Goal: Task Accomplishment & Management: Manage account settings

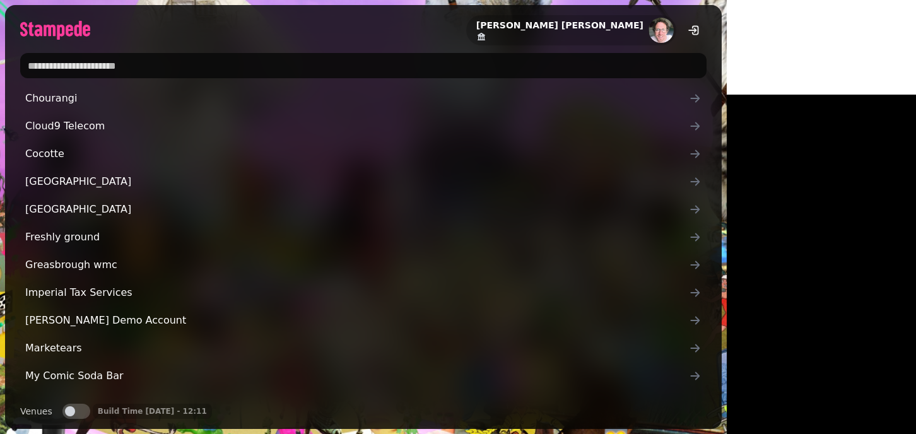
click at [249, 59] on input "text" at bounding box center [363, 65] width 687 height 25
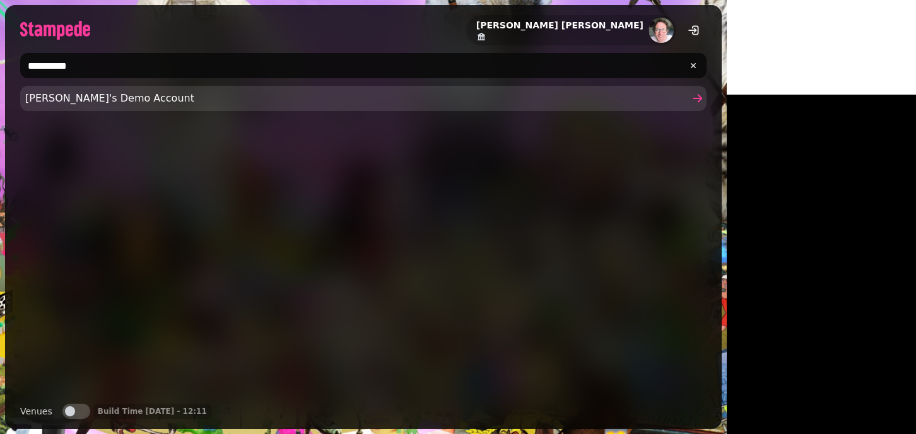
type input "**********"
click at [157, 86] on link "Joe's Demo Account" at bounding box center [363, 98] width 687 height 25
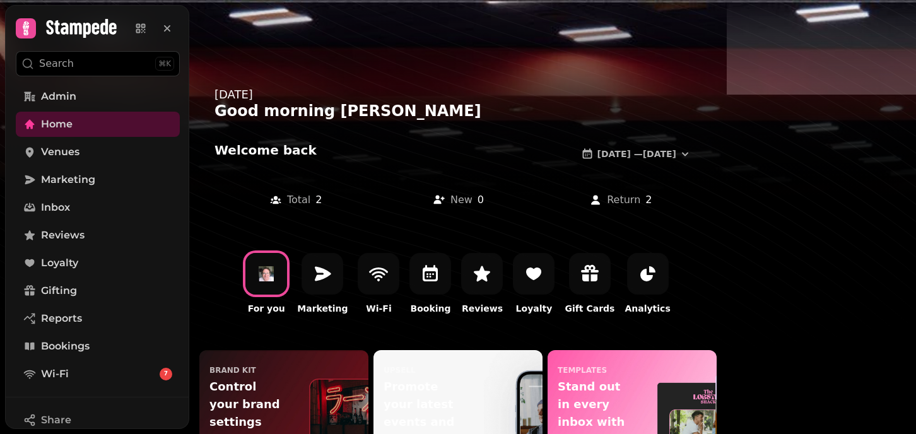
scroll to position [93, 0]
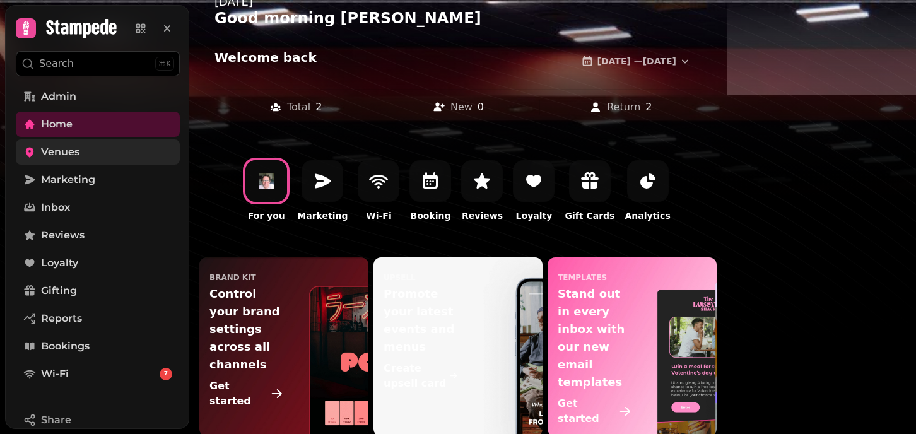
click at [64, 151] on span "Venues" at bounding box center [60, 152] width 39 height 15
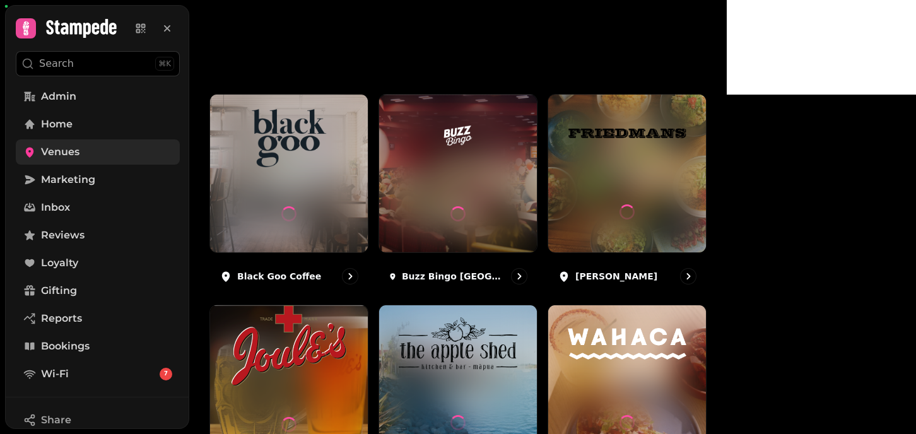
click at [70, 153] on span "Venues" at bounding box center [60, 152] width 39 height 15
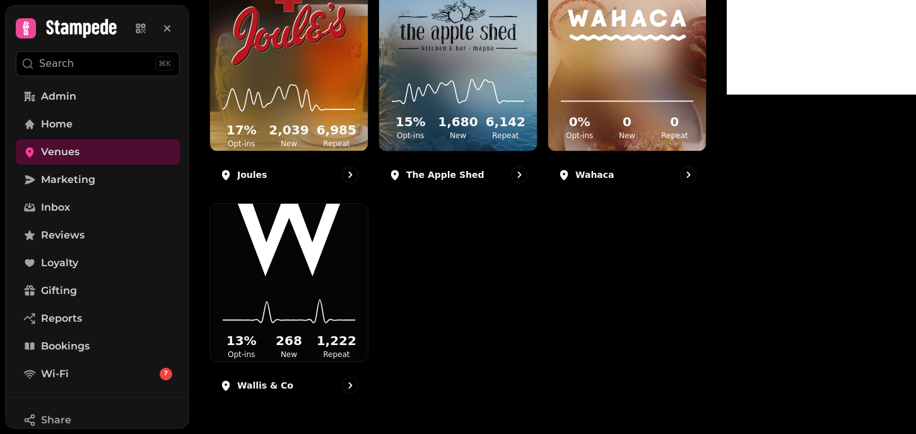
scroll to position [488, 0]
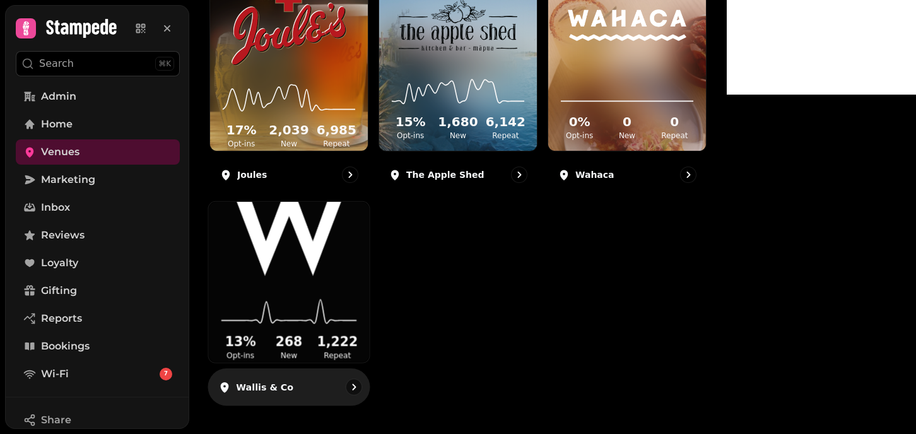
click at [307, 261] on img at bounding box center [288, 235] width 121 height 83
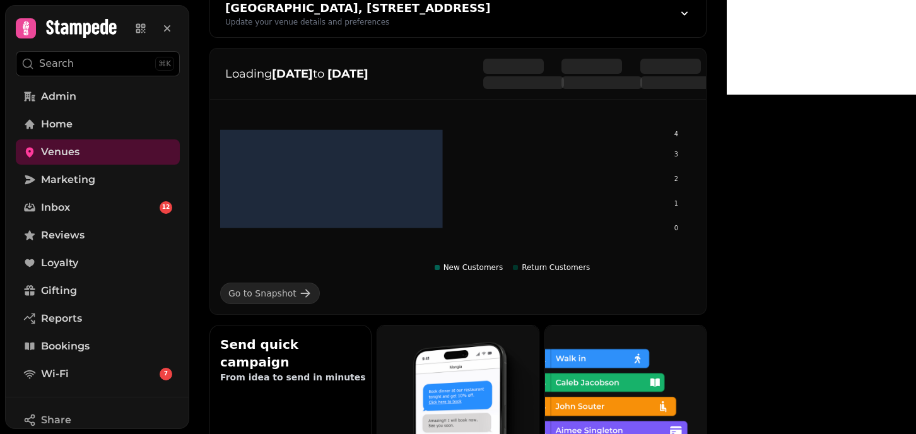
scroll to position [208, 0]
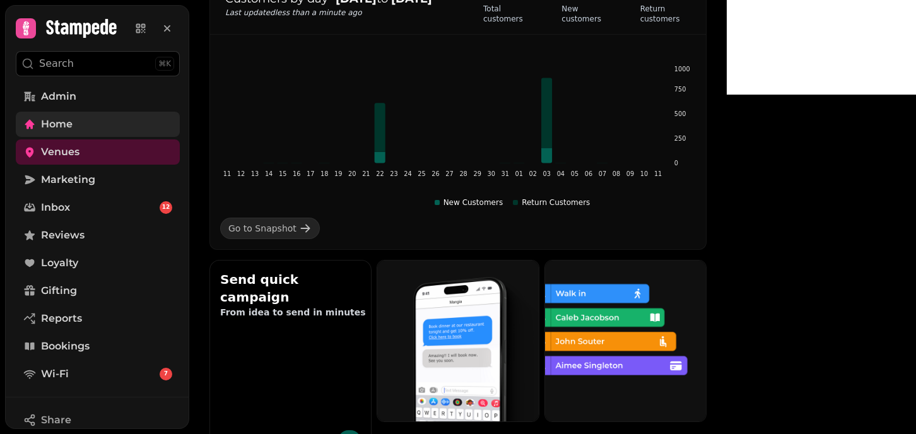
click at [57, 128] on span "Home" at bounding box center [57, 124] width 32 height 15
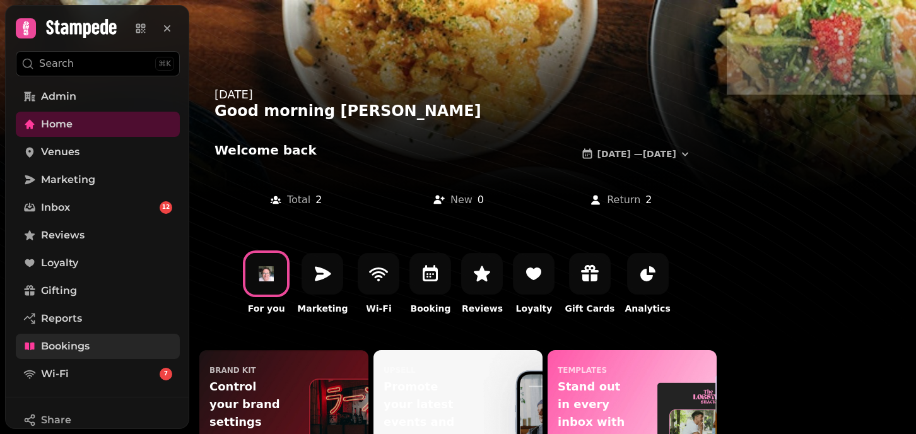
scroll to position [239, 0]
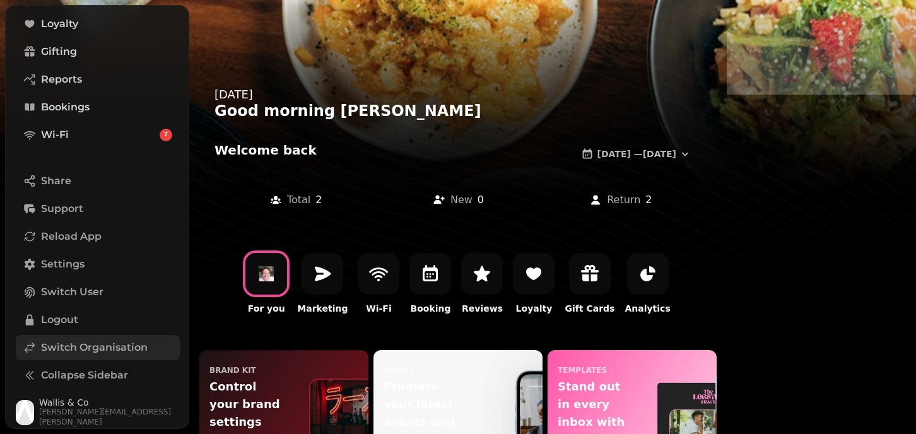
click at [84, 352] on span "Switch Organisation" at bounding box center [94, 347] width 107 height 15
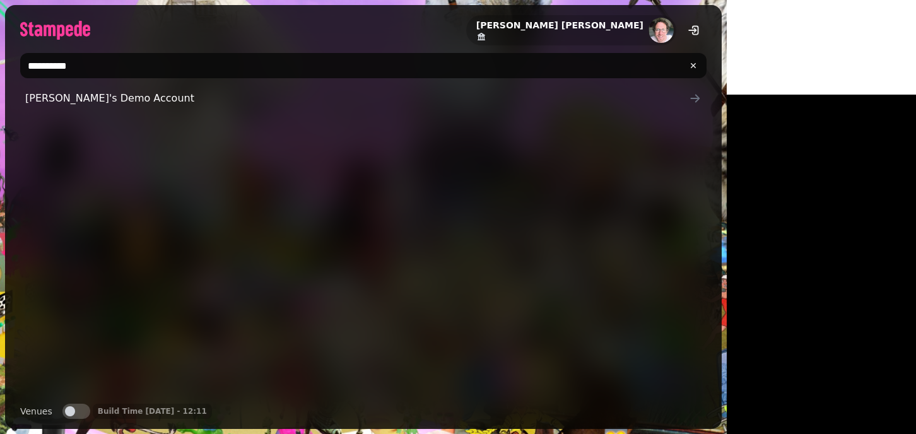
click at [59, 68] on input "**********" at bounding box center [363, 65] width 687 height 25
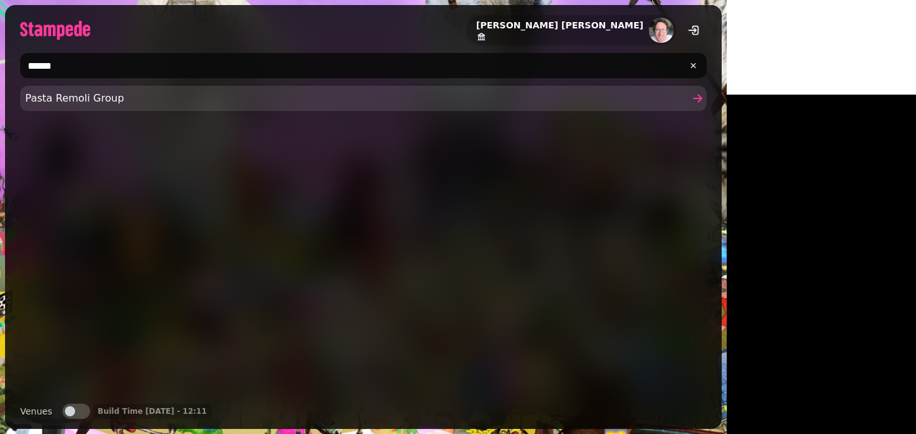
type input "******"
click at [69, 91] on span "Pasta Remoli Group" at bounding box center [357, 98] width 664 height 15
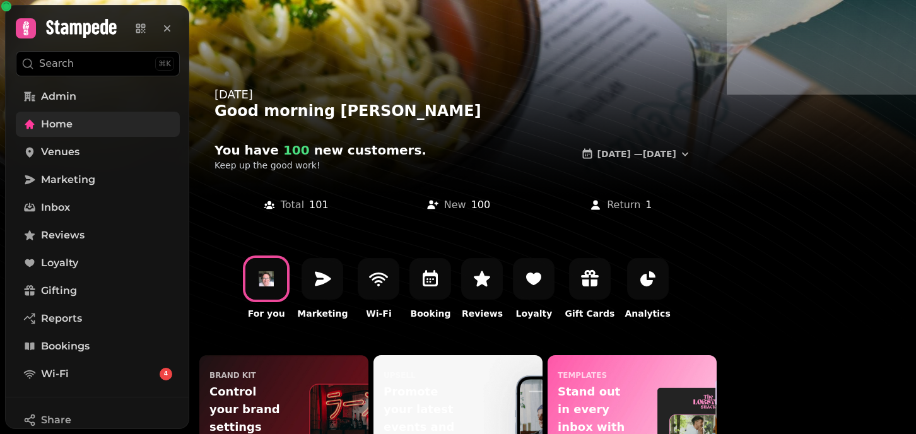
click at [91, 128] on link "Home" at bounding box center [98, 124] width 164 height 25
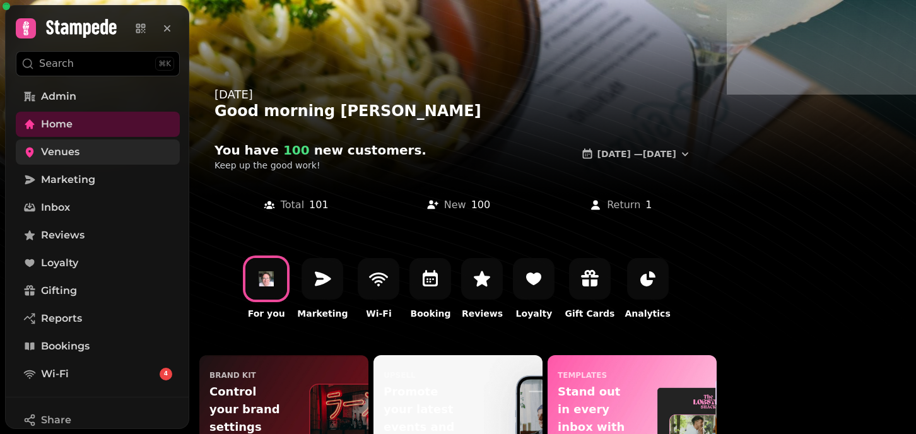
click at [52, 153] on span "Venues" at bounding box center [60, 152] width 39 height 15
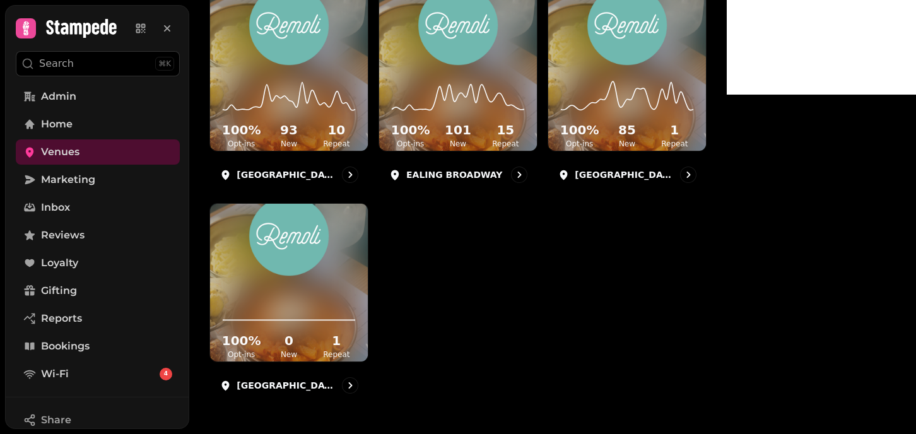
click at [165, 68] on div "⌘K" at bounding box center [164, 64] width 19 height 14
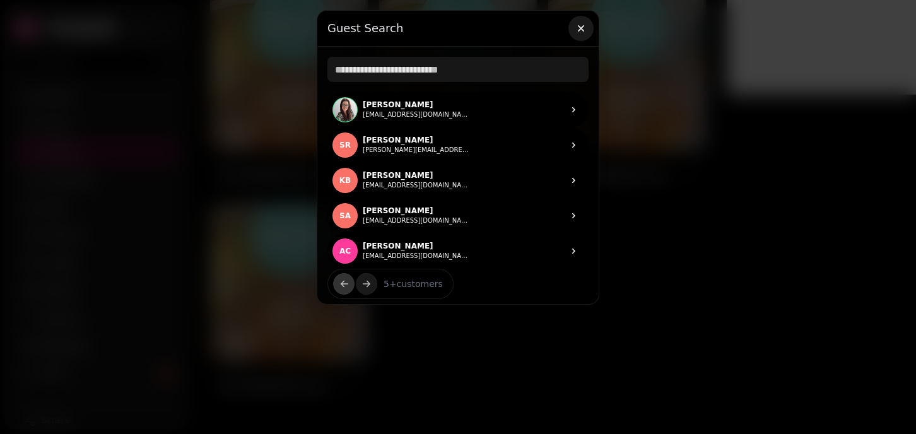
click at [579, 30] on icon "button" at bounding box center [581, 28] width 6 height 6
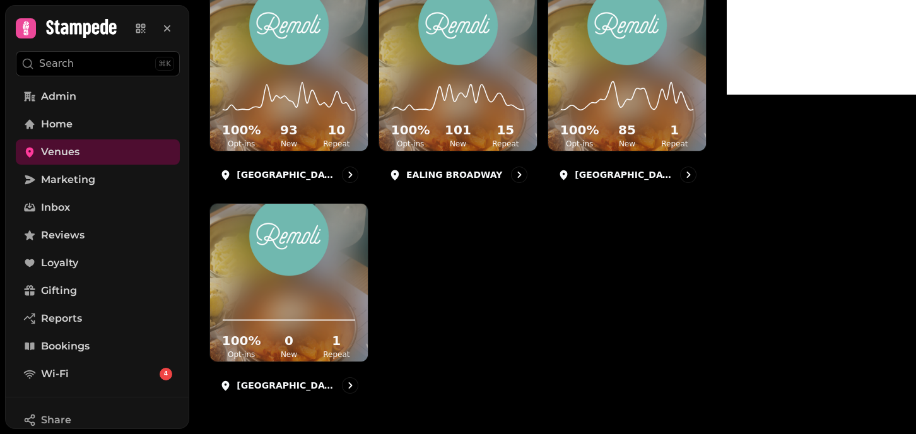
click at [167, 65] on div "⌘K" at bounding box center [164, 64] width 19 height 14
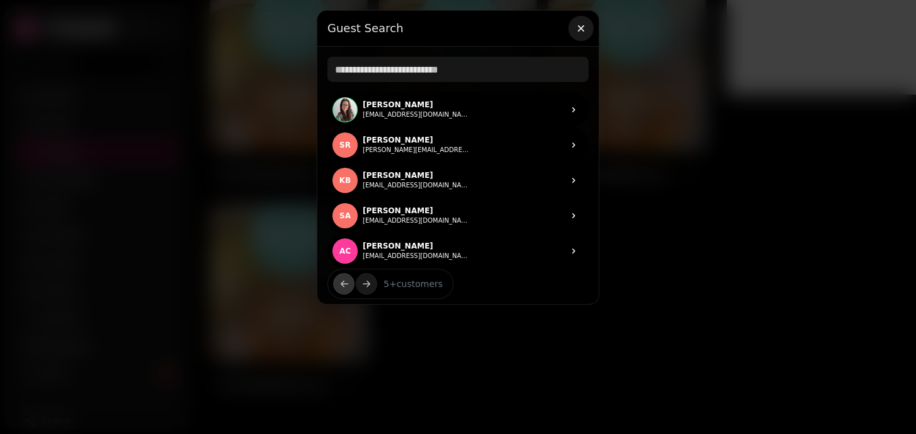
click at [578, 25] on icon "button" at bounding box center [581, 28] width 13 height 13
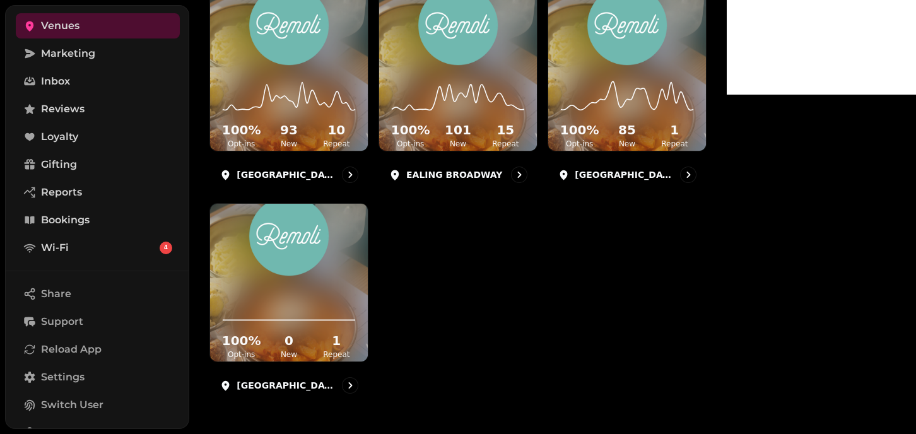
scroll to position [133, 0]
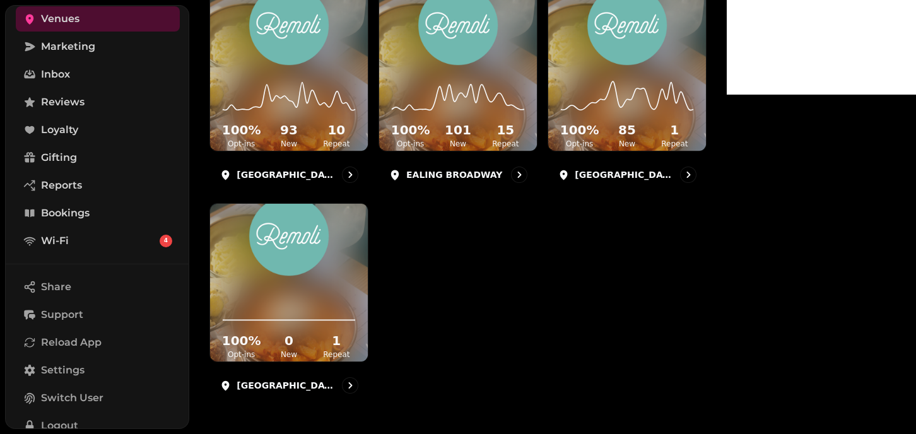
click at [113, 220] on link "Bookings" at bounding box center [98, 213] width 164 height 25
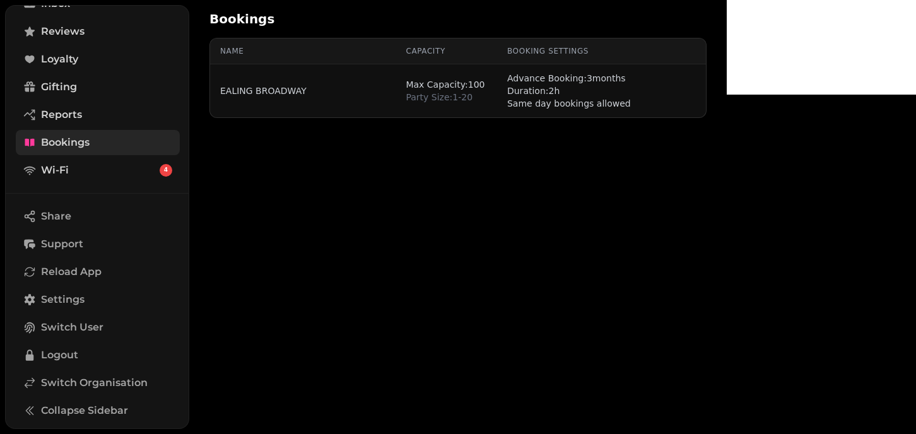
scroll to position [203, 0]
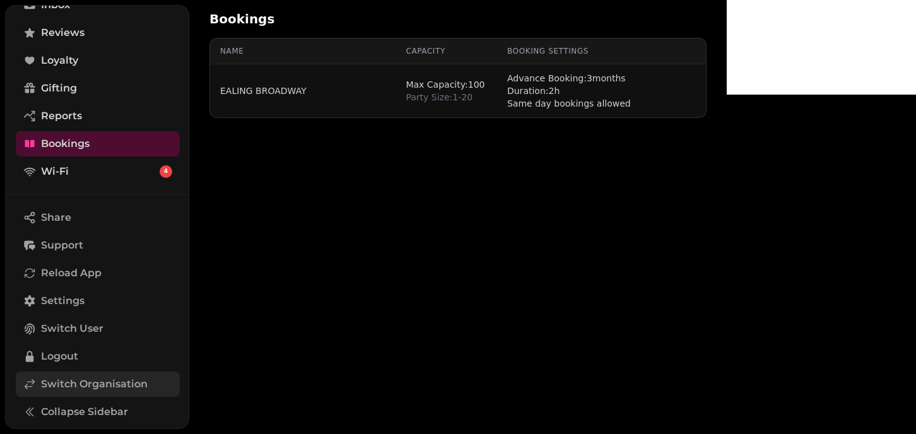
click at [71, 381] on span "Switch Organisation" at bounding box center [94, 384] width 107 height 15
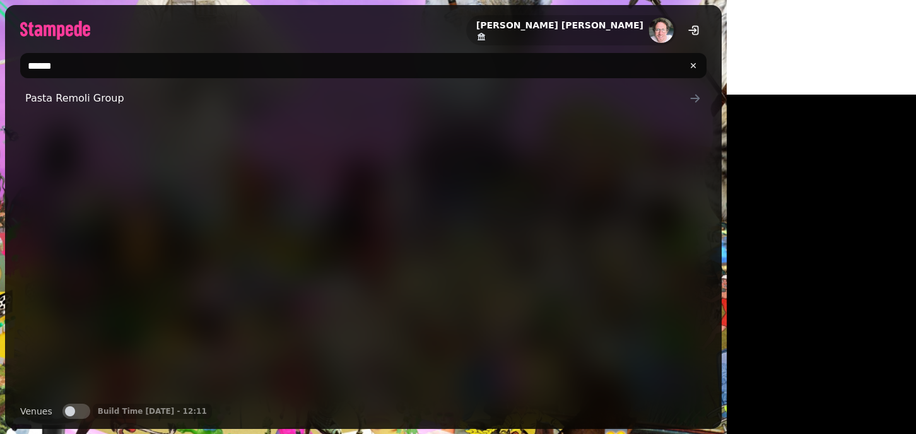
click at [71, 381] on div "Pasta Remoli Group" at bounding box center [363, 240] width 687 height 308
click at [66, 63] on input "******" at bounding box center [363, 65] width 687 height 25
click at [66, 63] on input "****" at bounding box center [363, 65] width 687 height 25
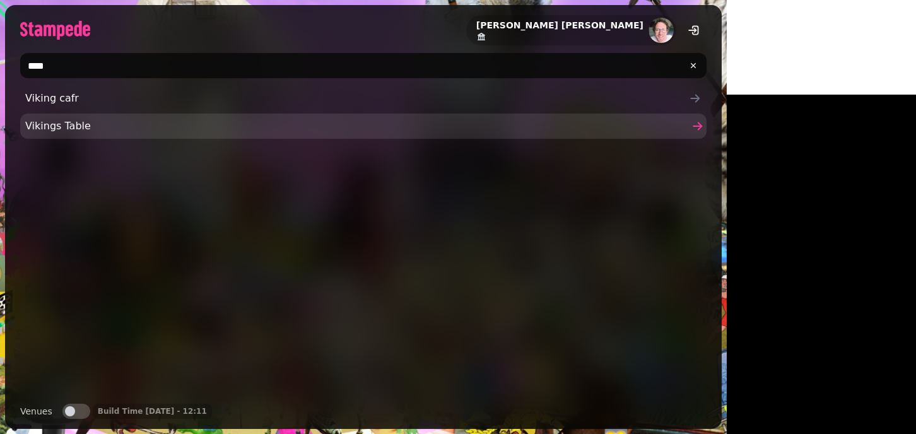
type input "****"
click at [51, 114] on link "Vikings Table" at bounding box center [363, 126] width 687 height 25
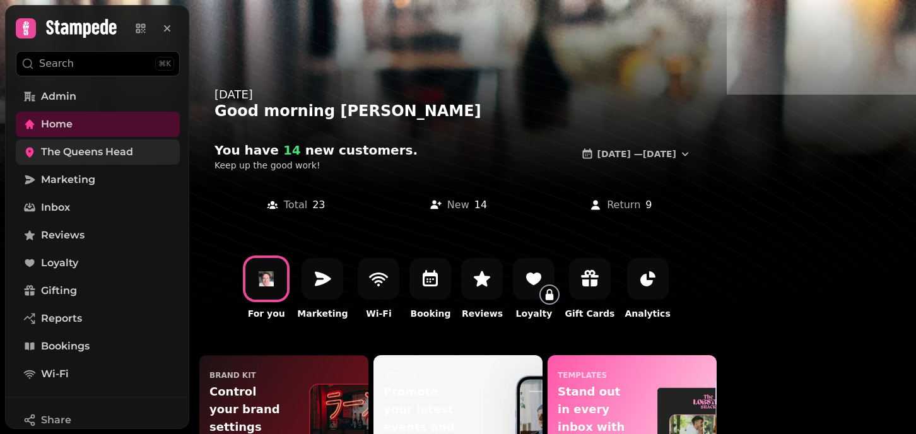
click at [85, 152] on span "The Queens Head" at bounding box center [87, 152] width 92 height 15
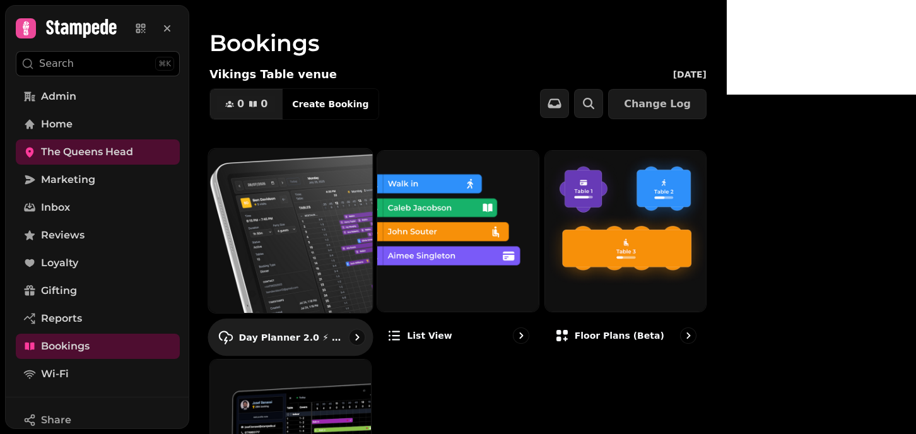
click at [353, 217] on img at bounding box center [290, 231] width 181 height 181
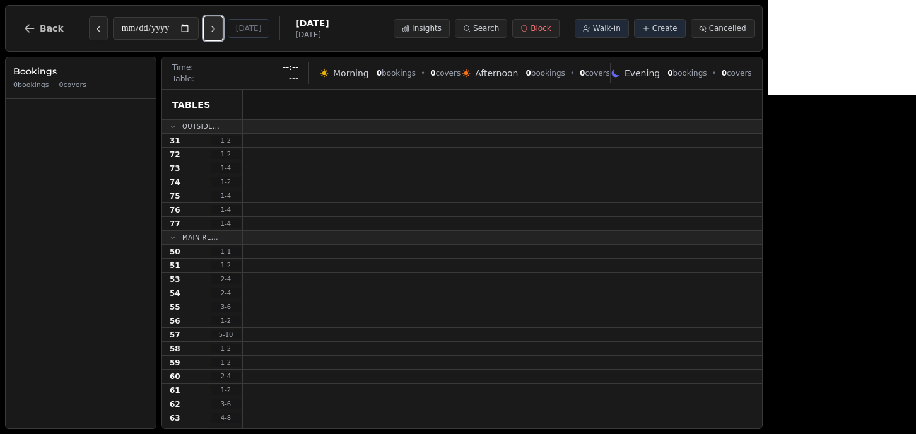
click at [220, 21] on button "Next day" at bounding box center [213, 28] width 19 height 24
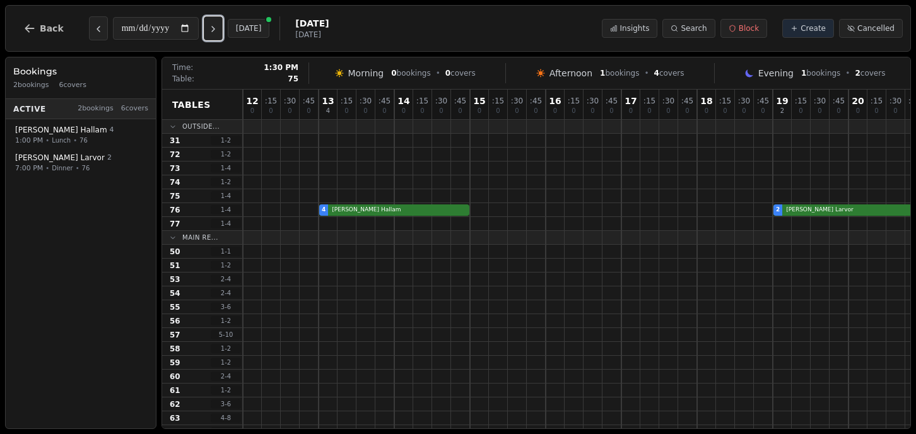
scroll to position [38, 0]
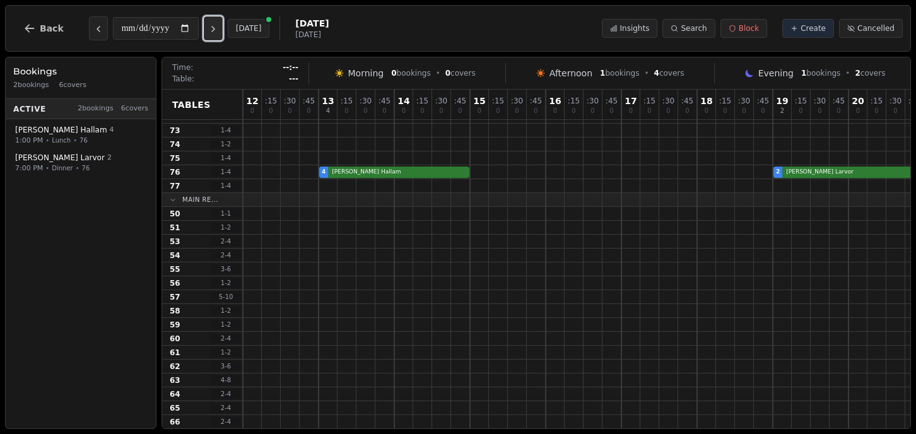
click at [215, 22] on button "Next day" at bounding box center [213, 28] width 19 height 24
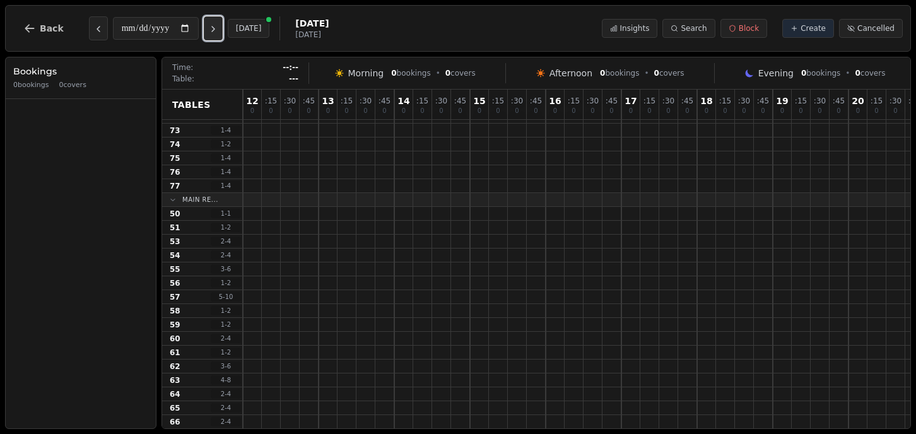
click at [216, 21] on button "Next day" at bounding box center [213, 28] width 19 height 24
click at [98, 30] on icon "Previous day" at bounding box center [98, 29] width 10 height 10
click at [221, 23] on button "Next day" at bounding box center [213, 28] width 19 height 24
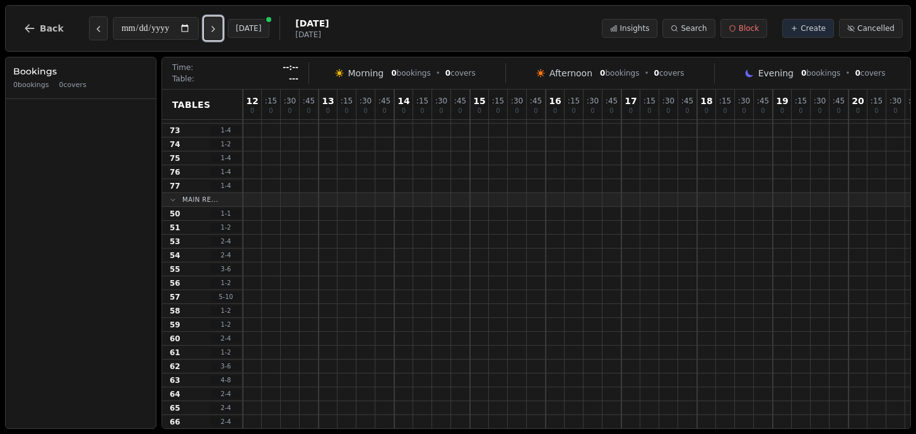
click at [221, 23] on button "Next day" at bounding box center [213, 28] width 19 height 24
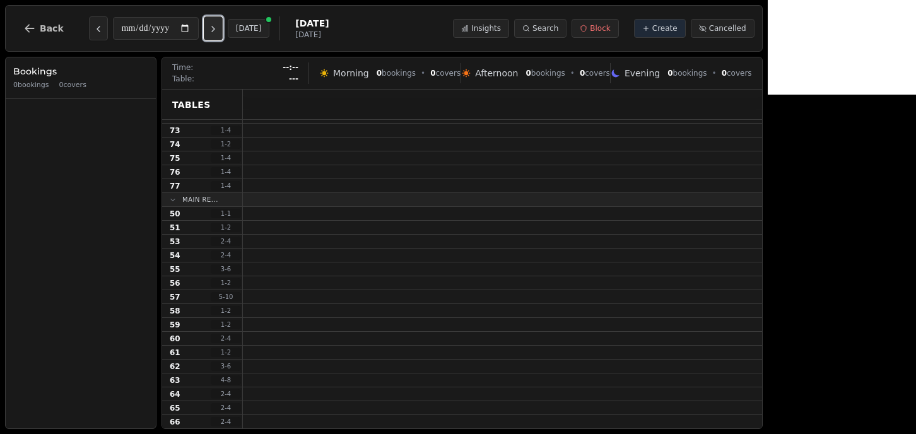
click at [221, 23] on button "Next day" at bounding box center [213, 28] width 19 height 24
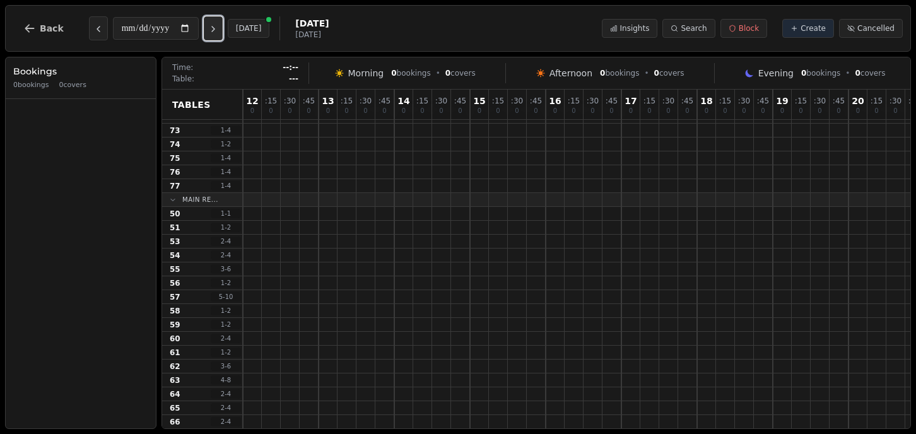
click at [221, 23] on button "Next day" at bounding box center [213, 28] width 19 height 24
type input "**********"
click at [35, 33] on icon "button" at bounding box center [29, 28] width 13 height 13
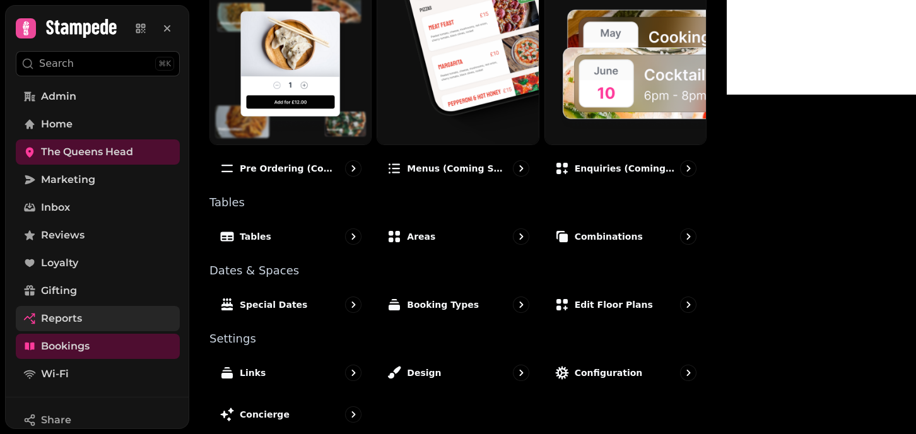
scroll to position [591, 0]
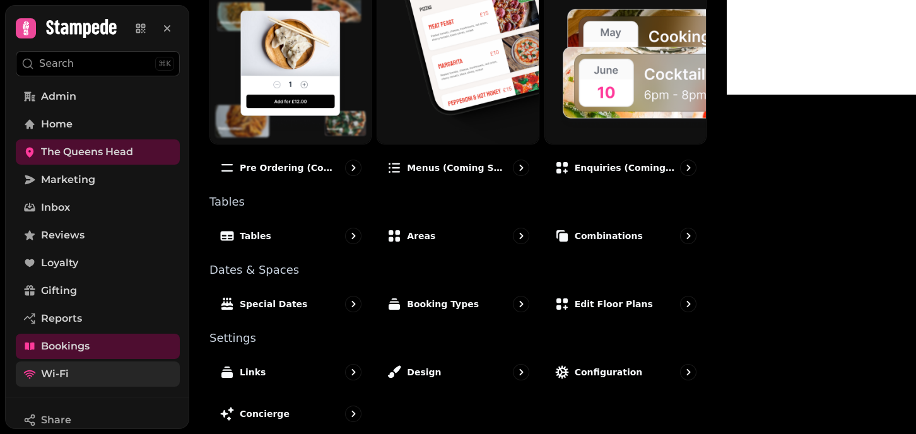
click at [53, 374] on span "Wi-Fi" at bounding box center [55, 374] width 28 height 15
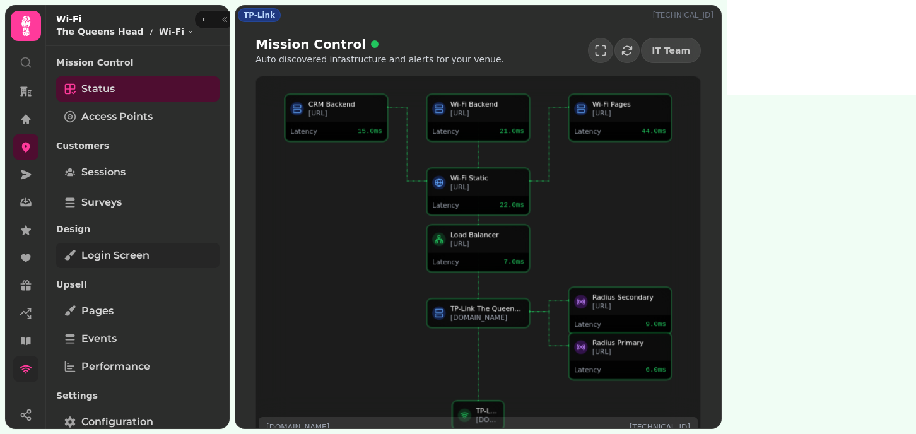
click at [92, 267] on link "Login screen" at bounding box center [137, 255] width 163 height 25
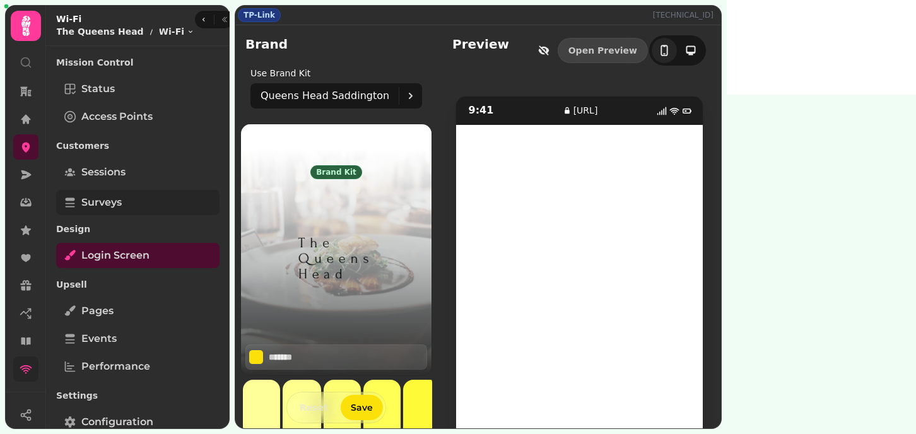
click at [109, 191] on link "Surveys" at bounding box center [137, 202] width 163 height 25
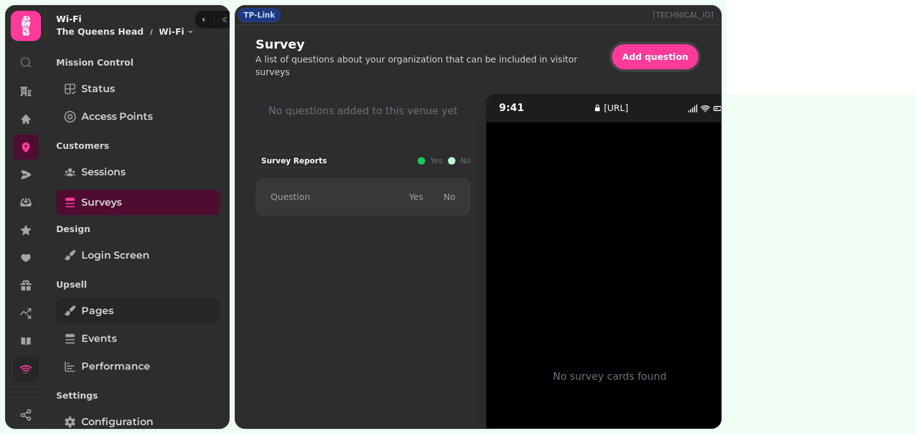
click at [112, 304] on span "Pages" at bounding box center [97, 311] width 32 height 15
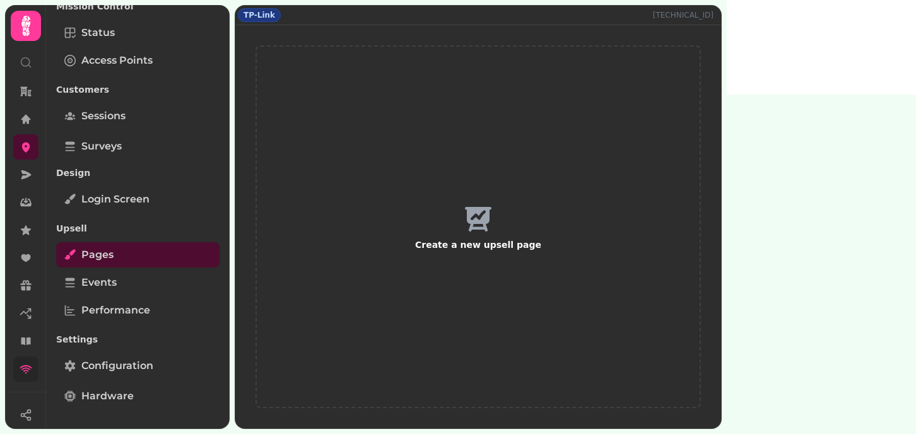
scroll to position [59, 0]
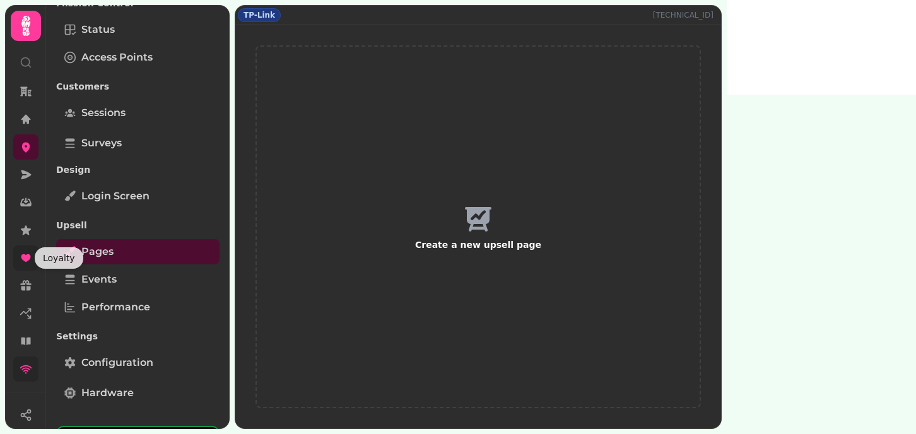
click at [23, 262] on icon at bounding box center [26, 258] width 13 height 13
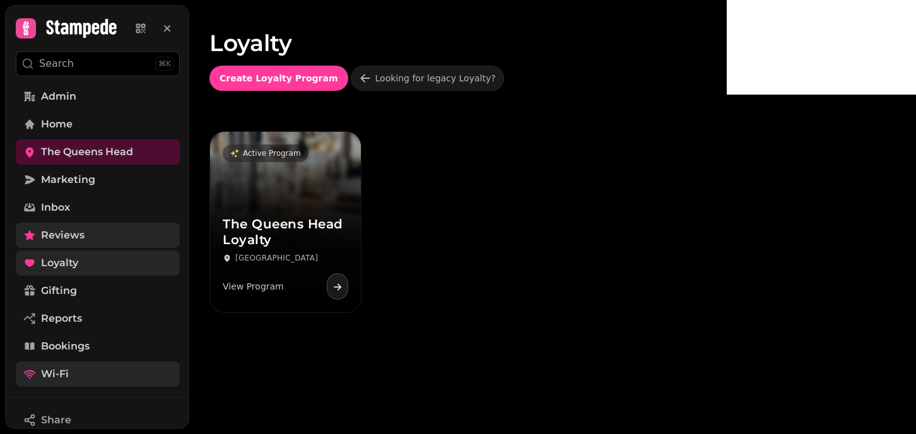
click at [57, 235] on span "Reviews" at bounding box center [63, 235] width 44 height 15
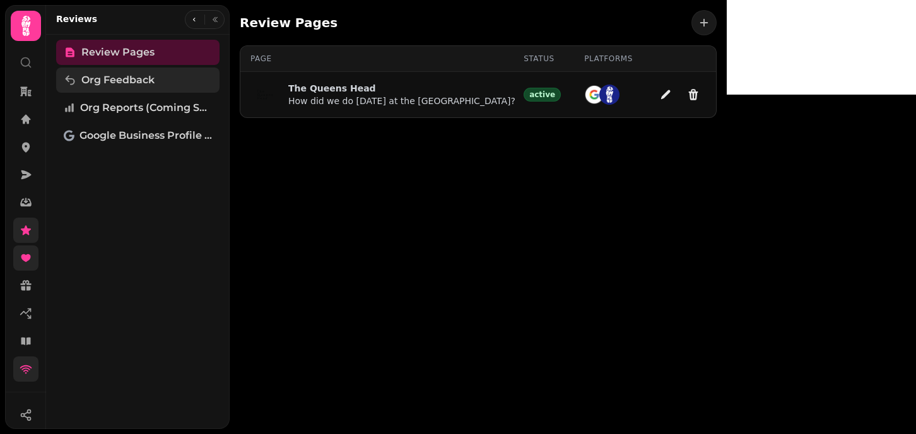
click at [130, 86] on span "Org Feedback" at bounding box center [117, 80] width 73 height 15
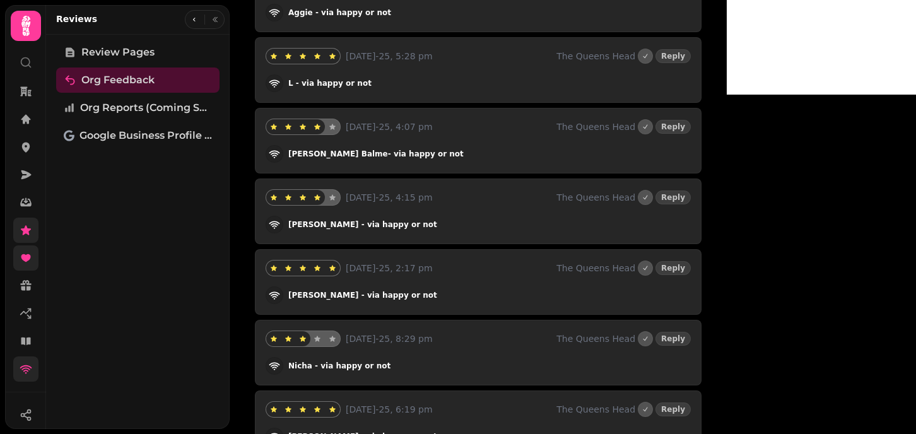
scroll to position [1592, 0]
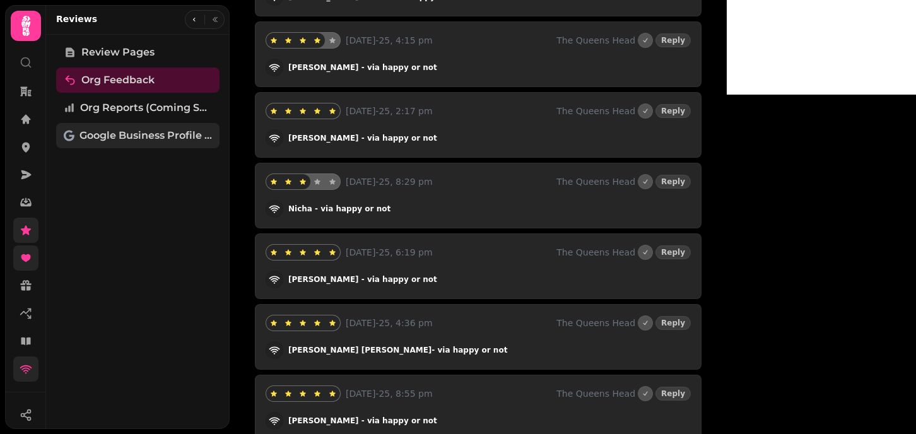
click at [143, 138] on span "Google Business Profile (Beta)" at bounding box center [146, 135] width 133 height 15
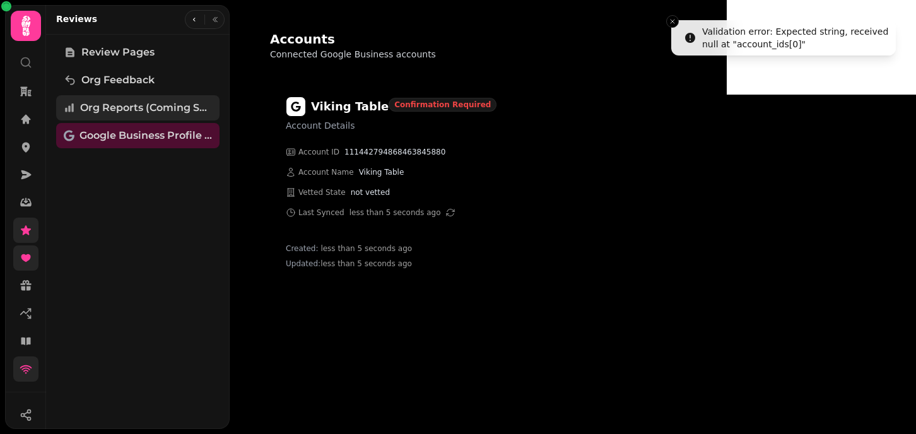
click at [148, 110] on span "Org Reports (coming soon)" at bounding box center [146, 107] width 132 height 15
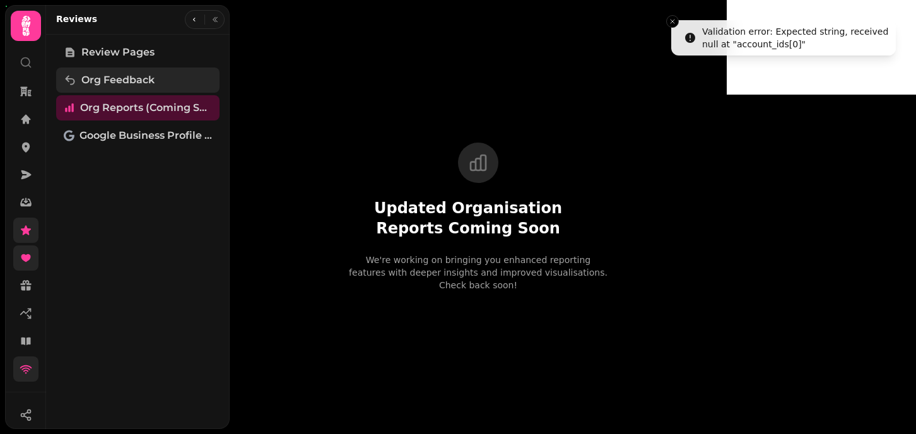
click at [98, 82] on span "Org Feedback" at bounding box center [117, 80] width 73 height 15
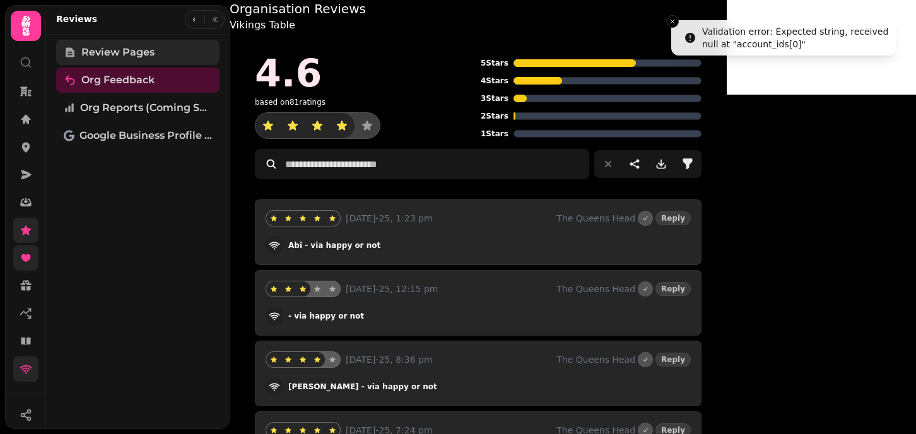
click at [145, 46] on span "Review Pages" at bounding box center [117, 52] width 73 height 15
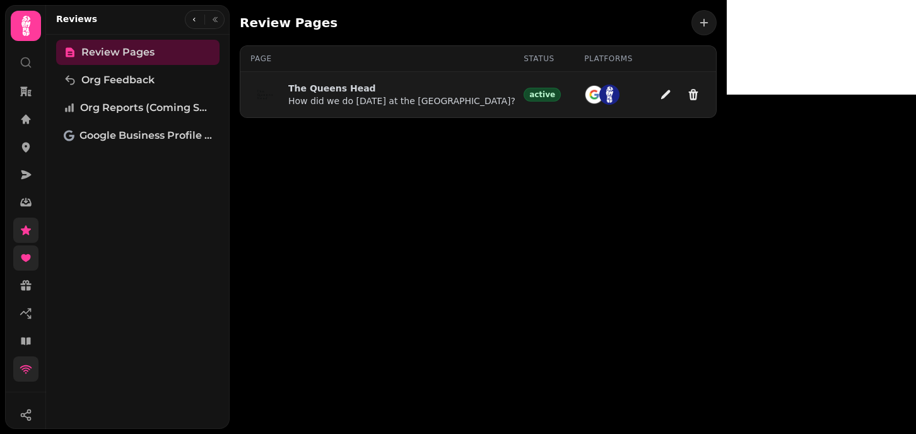
click at [324, 92] on p "The Queens Head" at bounding box center [401, 88] width 227 height 13
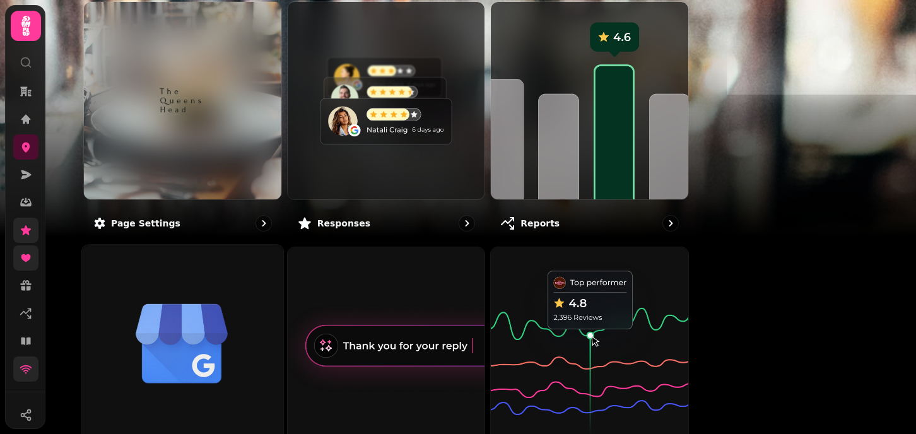
scroll to position [153, 0]
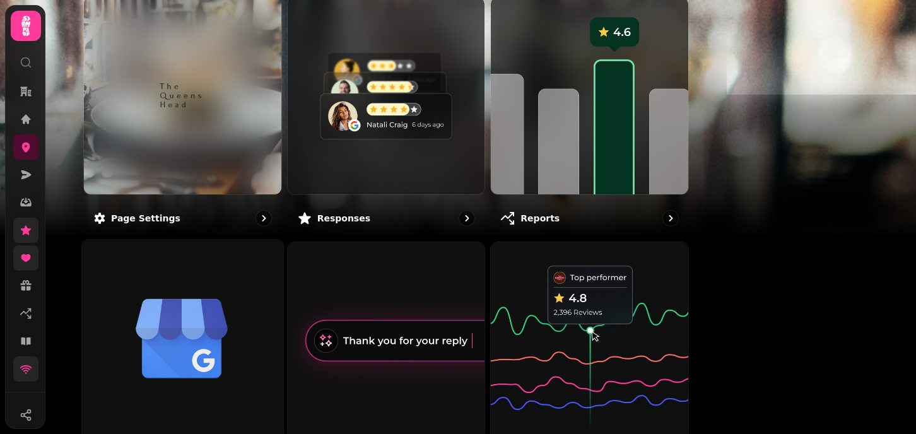
click at [273, 162] on div at bounding box center [183, 96] width 198 height 198
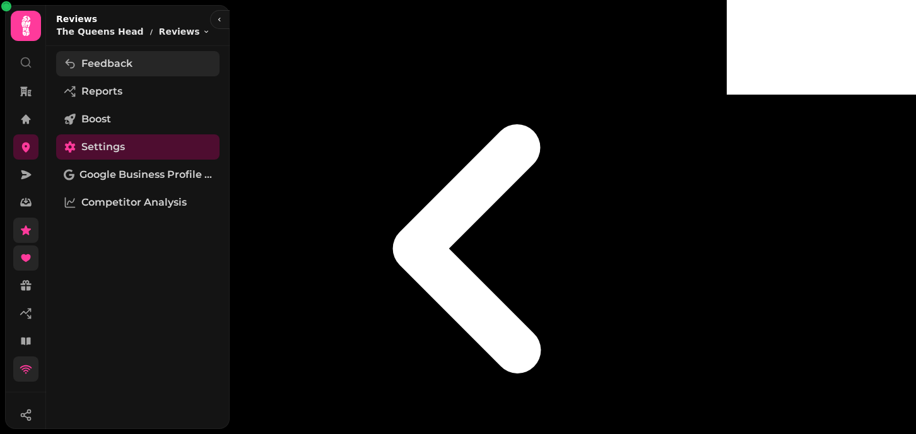
click at [116, 62] on span "Feedback" at bounding box center [106, 63] width 51 height 15
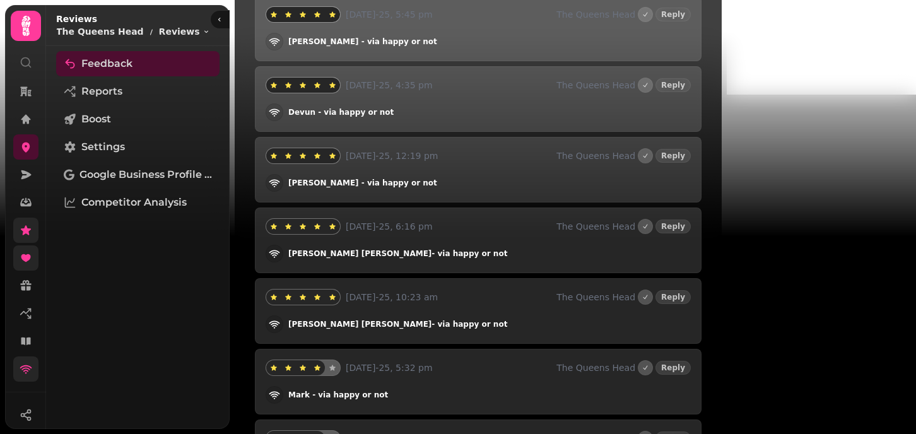
scroll to position [5189, 0]
click at [131, 167] on link "Google Business Profile (Beta)" at bounding box center [137, 174] width 163 height 25
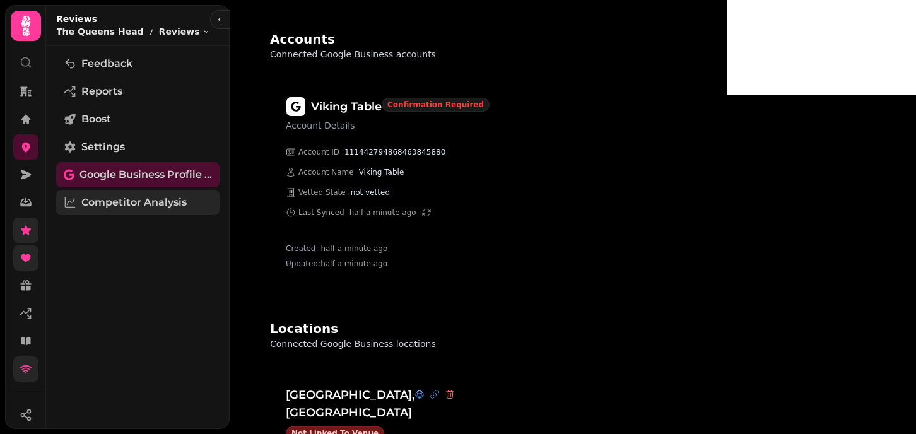
click at [181, 203] on span "Competitor Analysis" at bounding box center [133, 202] width 105 height 15
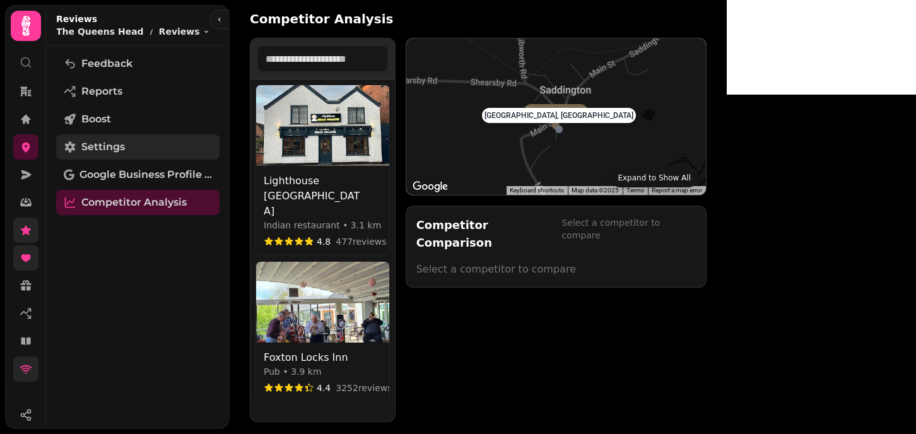
click at [100, 141] on span "Settings" at bounding box center [103, 146] width 44 height 15
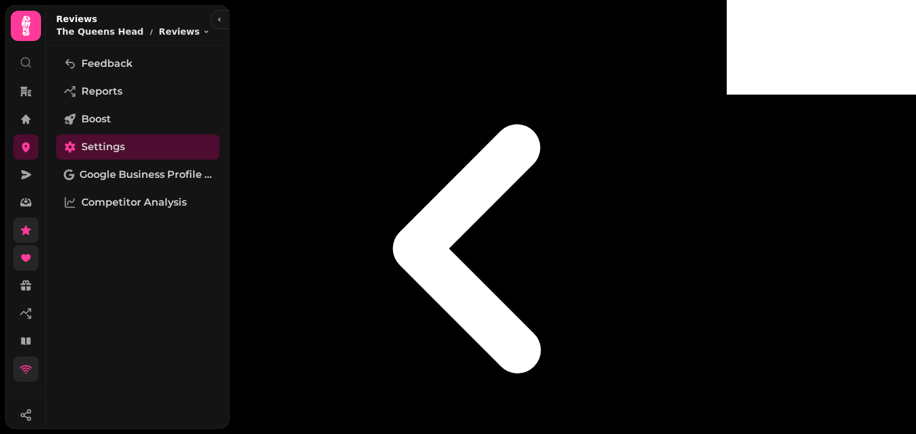
scroll to position [128, 0]
click at [22, 122] on icon at bounding box center [26, 119] width 13 height 13
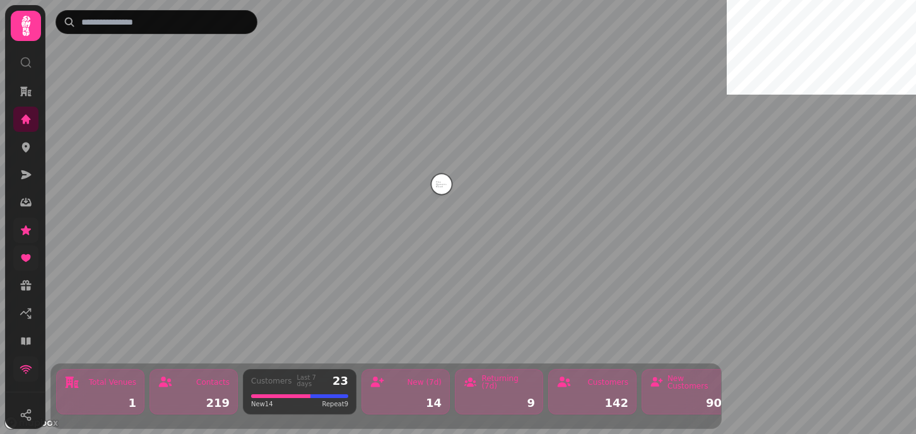
click at [398, 403] on div "14" at bounding box center [406, 403] width 72 height 11
click at [495, 398] on div "9" at bounding box center [499, 403] width 72 height 11
click at [622, 403] on div "142" at bounding box center [593, 403] width 72 height 11
click at [667, 381] on div "New Customers" at bounding box center [686, 382] width 72 height 15
click at [801, 394] on div "Interactions 146" at bounding box center [779, 391] width 88 height 45
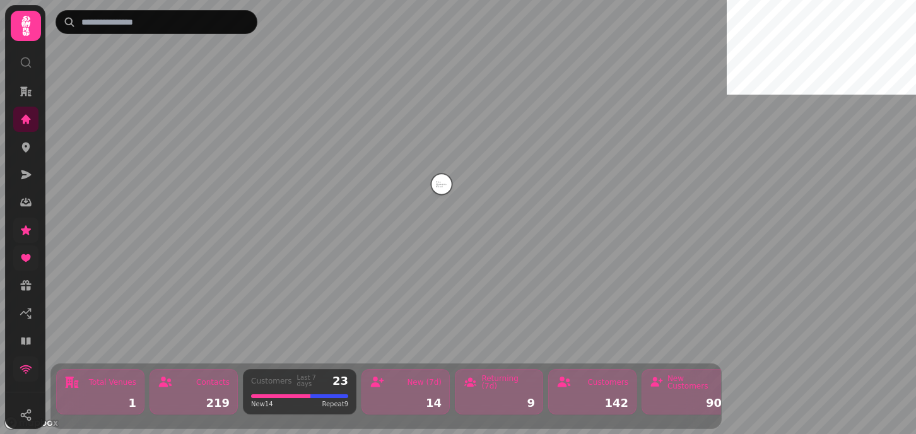
click at [210, 406] on div "219" at bounding box center [194, 403] width 72 height 11
click at [441, 185] on img "The Queens Head" at bounding box center [442, 184] width 20 height 20
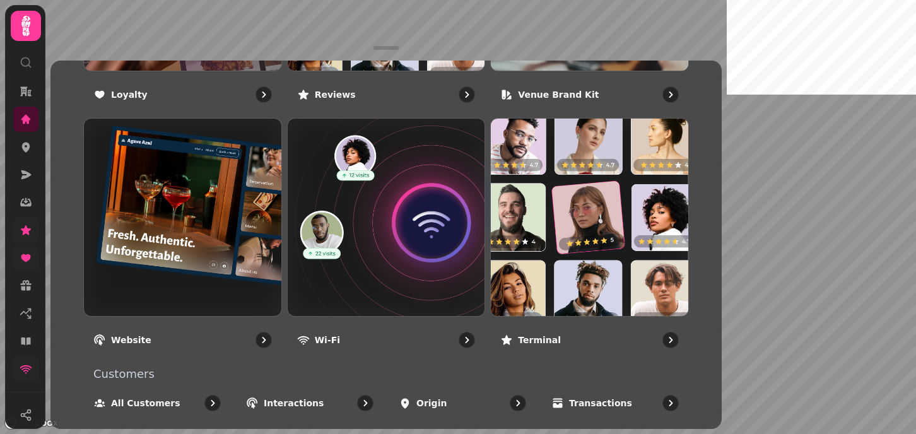
scroll to position [944, 0]
